Goal: Find specific page/section: Find specific page/section

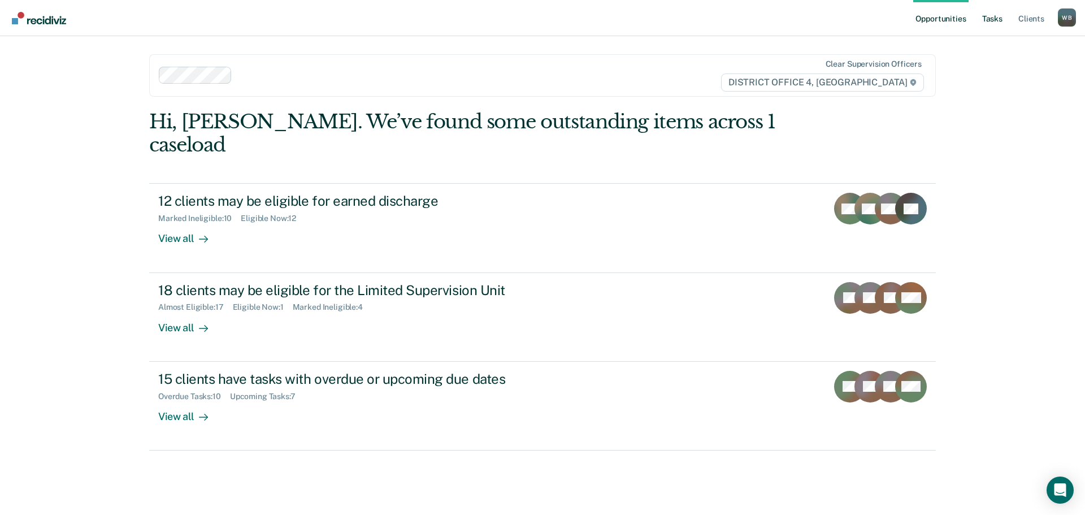
click at [996, 21] on link "Tasks" at bounding box center [992, 18] width 25 height 36
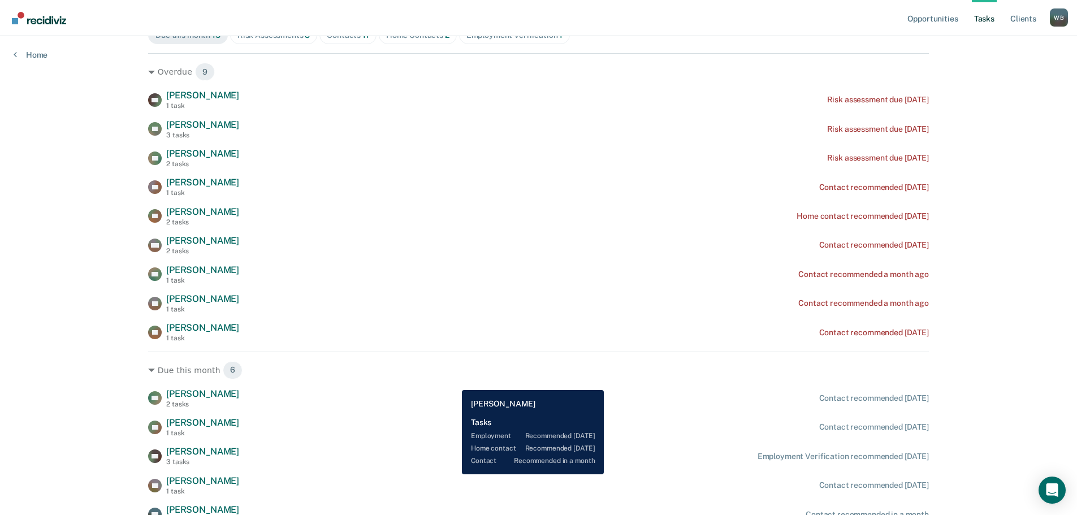
scroll to position [63, 0]
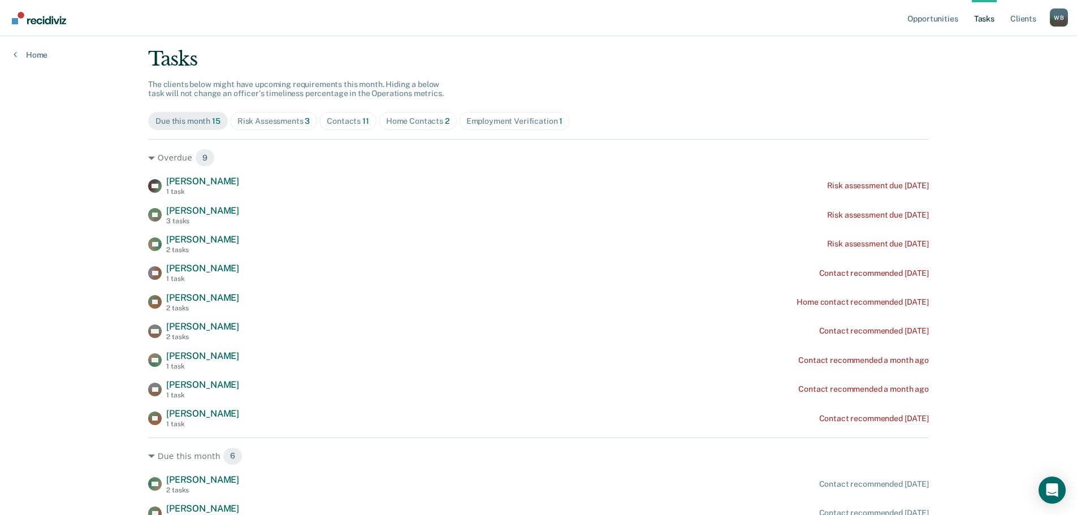
click at [322, 124] on span "Contacts 11" at bounding box center [347, 121] width 57 height 18
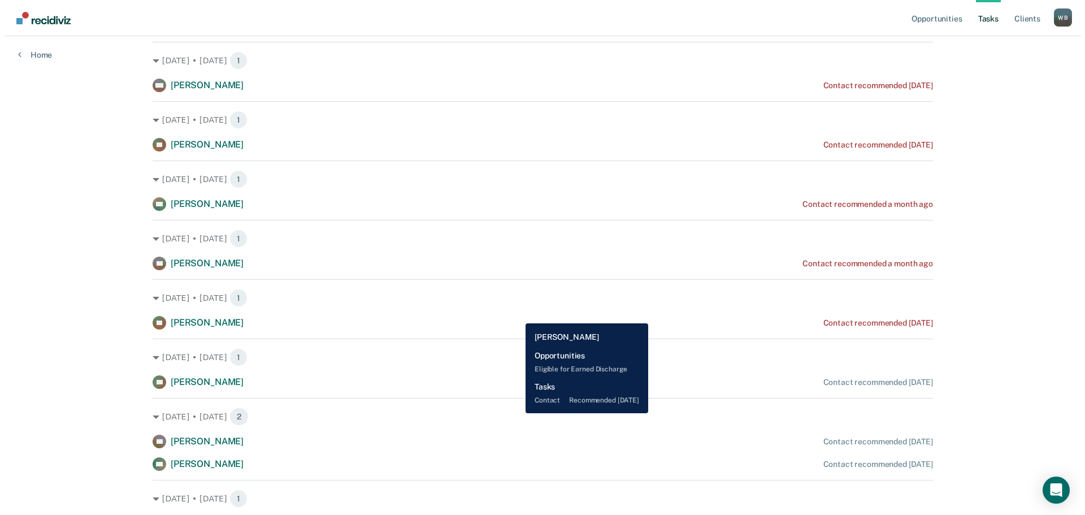
scroll to position [0, 0]
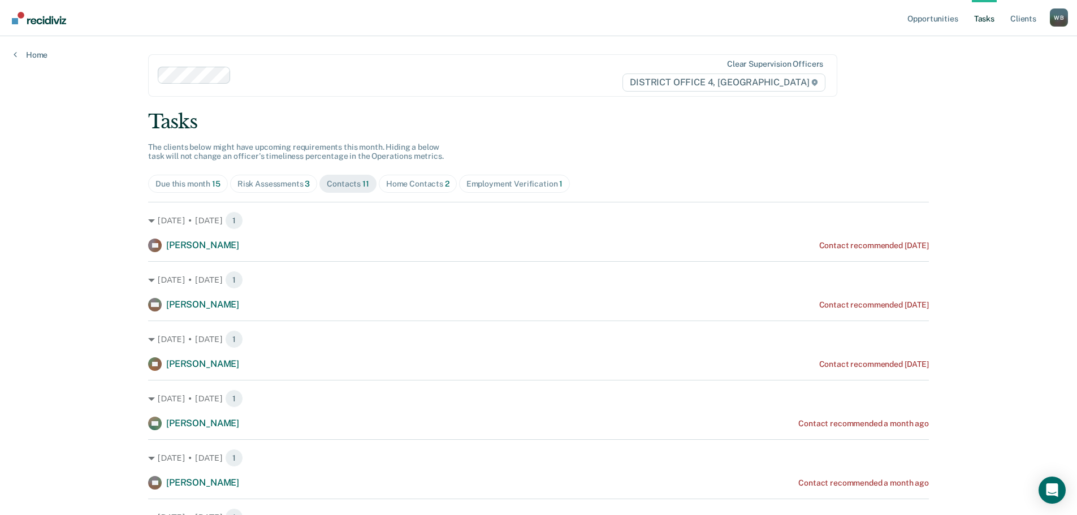
click at [411, 182] on div "Home Contacts 2" at bounding box center [417, 184] width 63 height 10
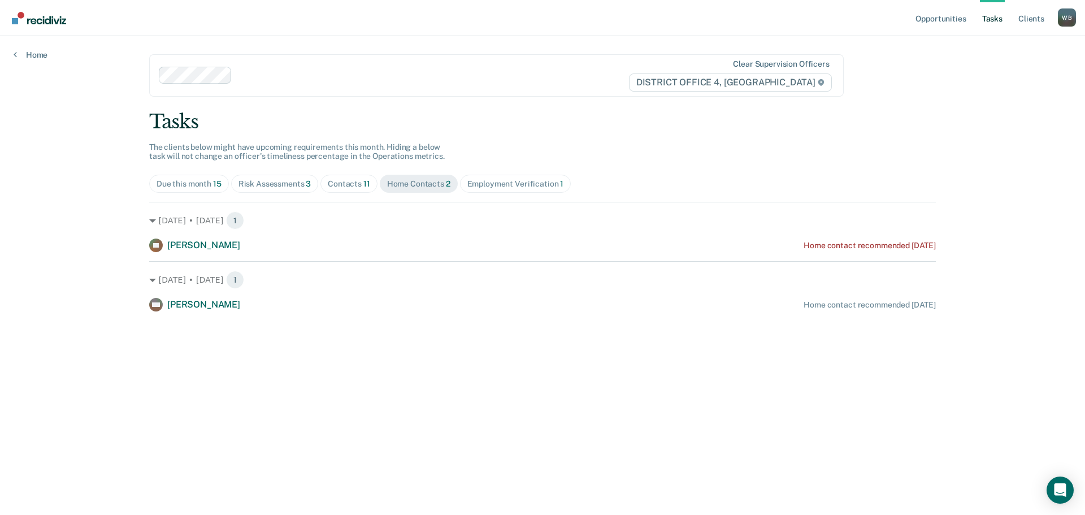
click at [270, 180] on div "Risk Assessments 3" at bounding box center [275, 184] width 73 height 10
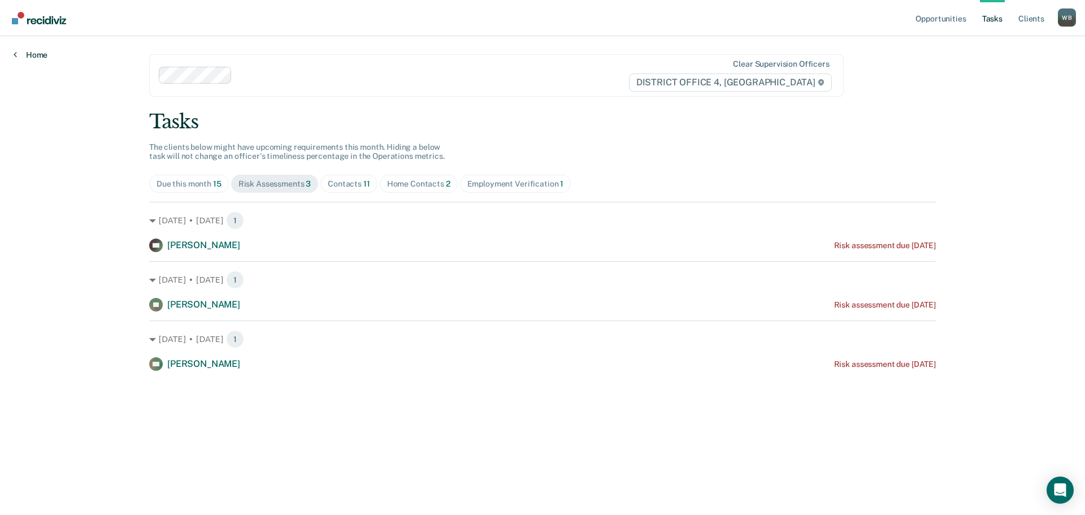
click at [40, 53] on link "Home" at bounding box center [31, 55] width 34 height 10
